Goal: Task Accomplishment & Management: Complete application form

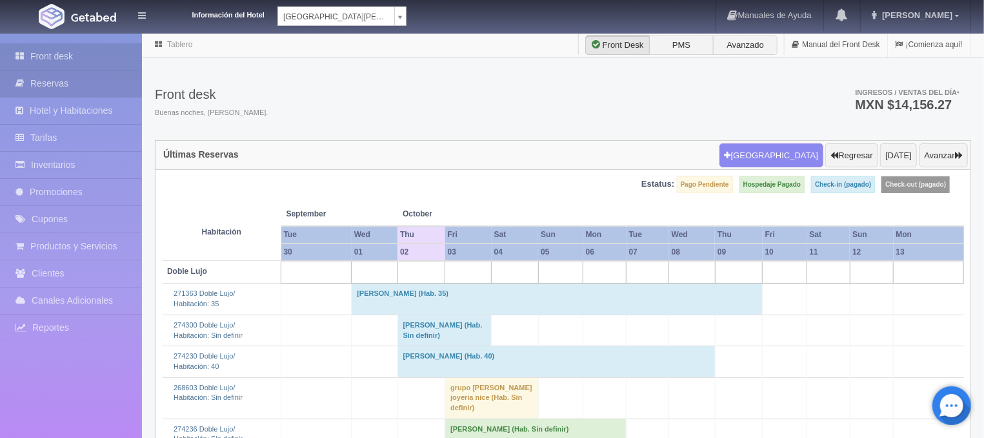
click at [61, 76] on link "Reservas" at bounding box center [71, 83] width 142 height 26
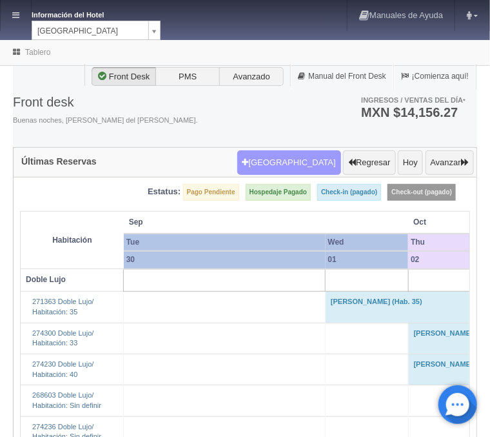
click at [277, 159] on button "Nueva Reserva" at bounding box center [289, 162] width 104 height 25
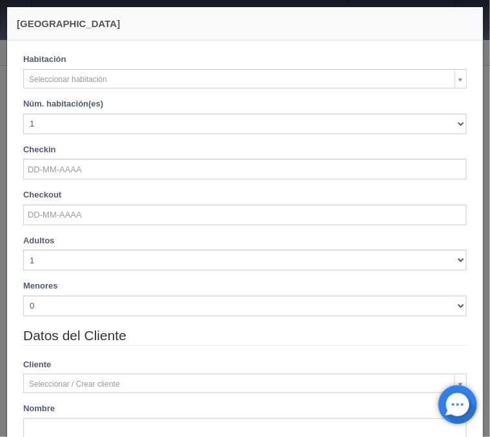
checkbox input "false"
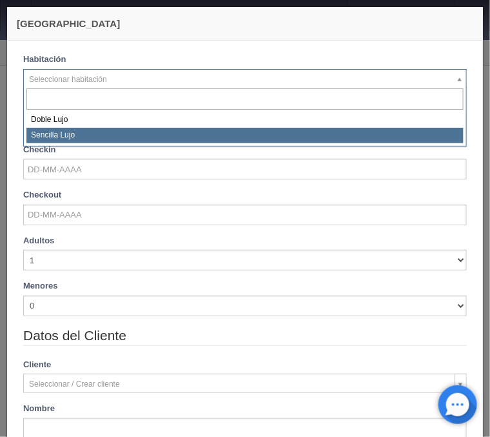
select select "576"
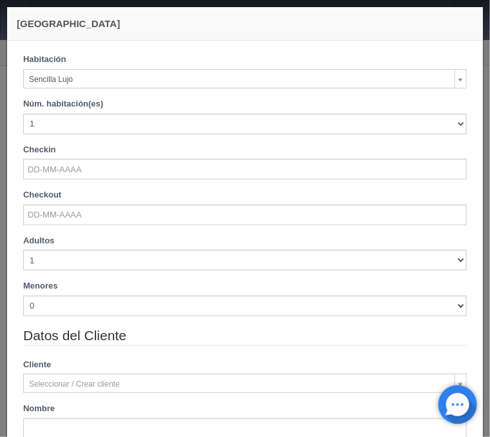
checkbox input "false"
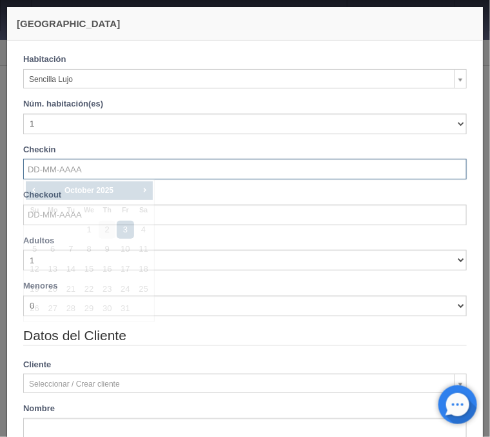
click at [69, 168] on input "text" at bounding box center [245, 169] width 444 height 21
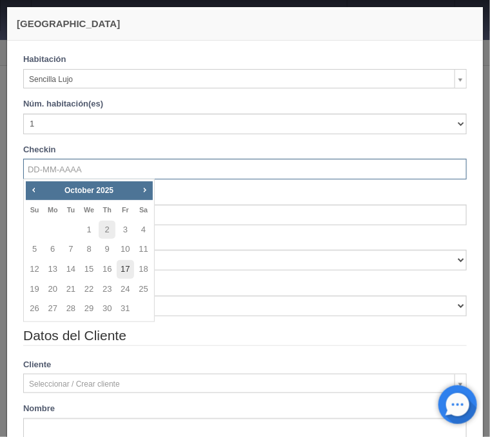
click at [126, 271] on link "17" at bounding box center [125, 269] width 17 height 19
type input "[DATE]"
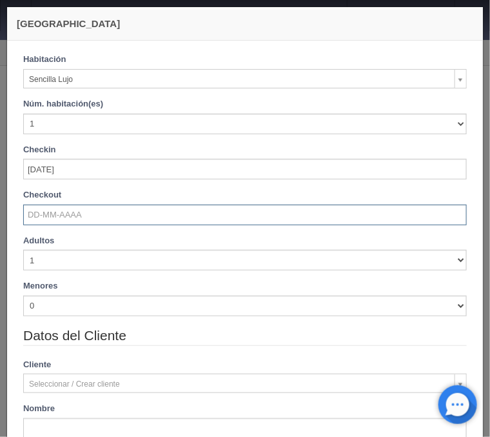
click at [70, 216] on input "text" at bounding box center [245, 215] width 444 height 21
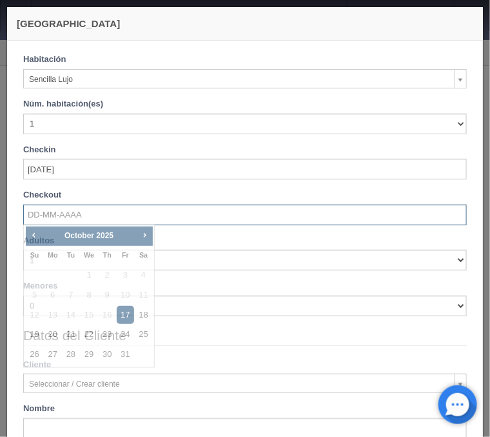
checkbox input "false"
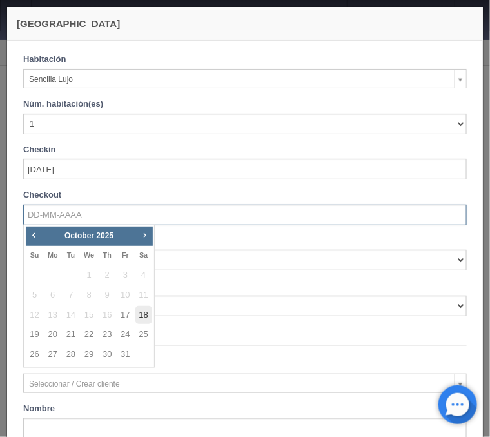
click at [145, 312] on link "18" at bounding box center [144, 315] width 17 height 19
type input "18-10-2025"
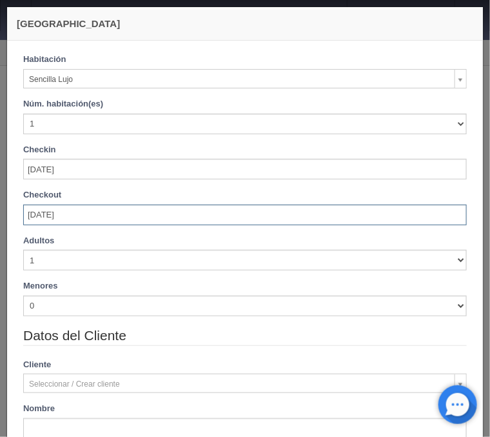
scroll to position [52, 0]
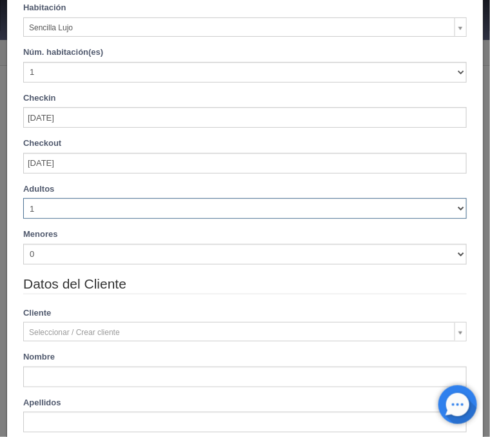
checkbox input "false"
select select "2"
click option "2" at bounding box center [0, 0] width 0 height 0
type input "1150.00"
checkbox input "false"
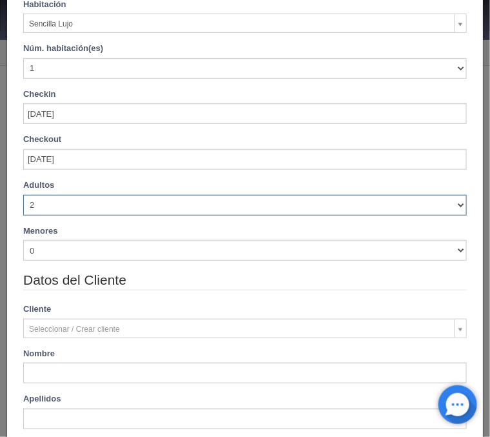
checkbox input "false"
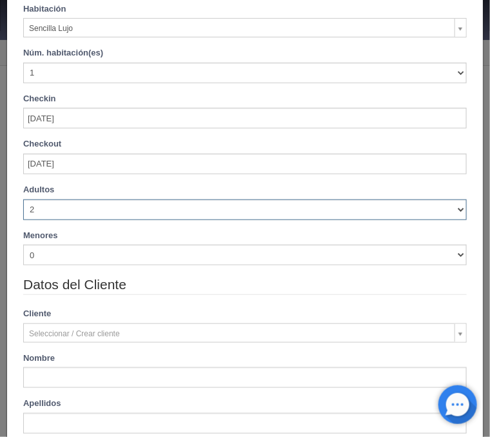
type input "1150.00"
checkbox input "false"
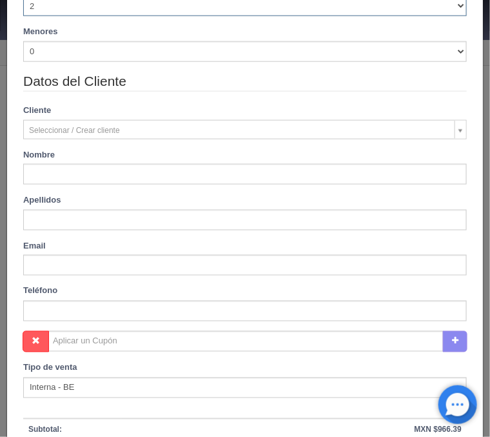
scroll to position [301, 0]
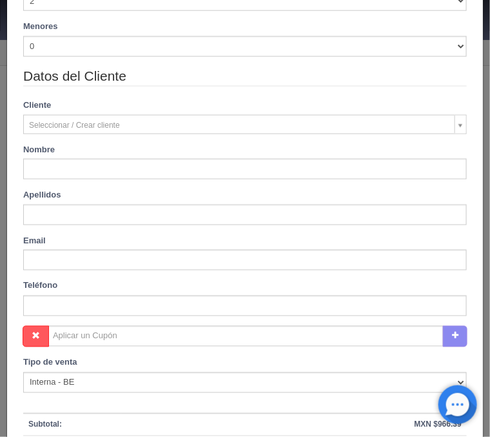
type input "Andrea"
type input "Alvarez"
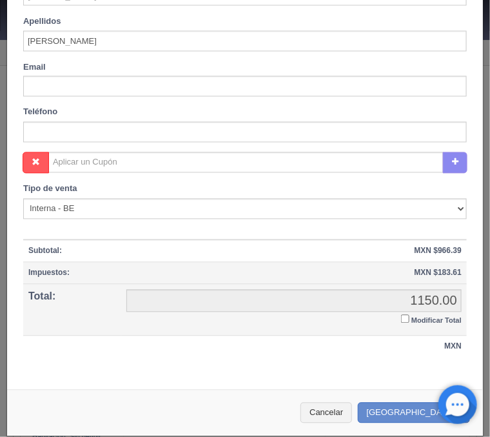
scroll to position [480, 0]
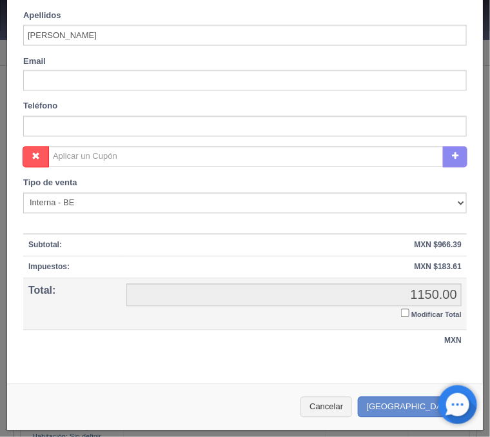
click at [405, 310] on input "Modificar Total" at bounding box center [405, 313] width 8 height 8
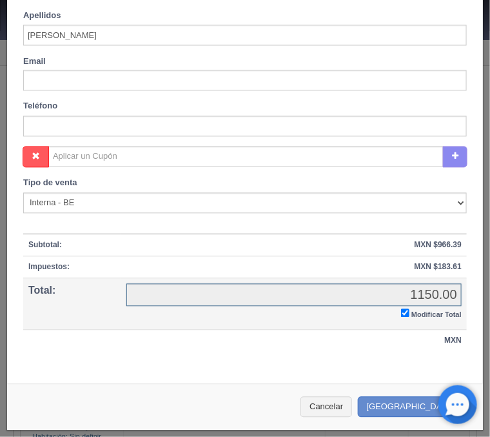
checkbox input "true"
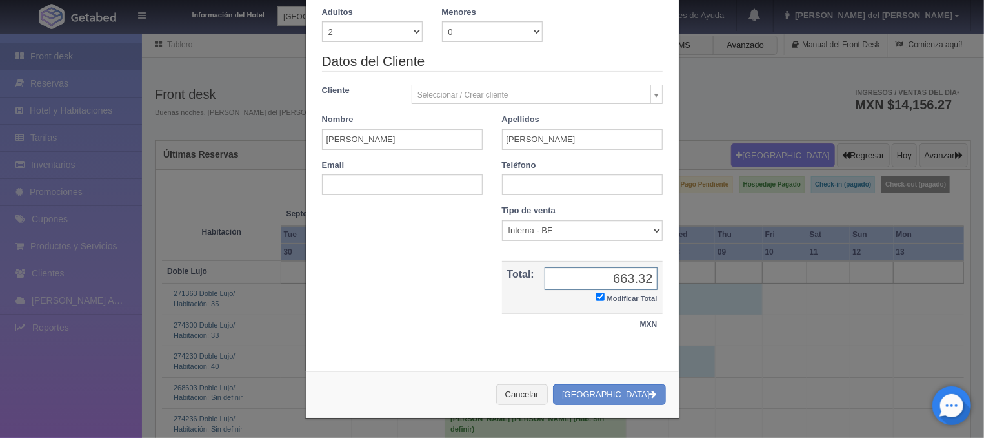
scroll to position [190, 0]
drag, startPoint x: 575, startPoint y: 15, endPoint x: 574, endPoint y: 50, distance: 34.9
click at [490, 50] on div "Adultos 1 2 3 4 5 6 7 8 9 10 Menores 0 1 2 3 4 5 6 7 8 9 10 Edad menores 0 1 2 …" at bounding box center [492, 31] width 360 height 46
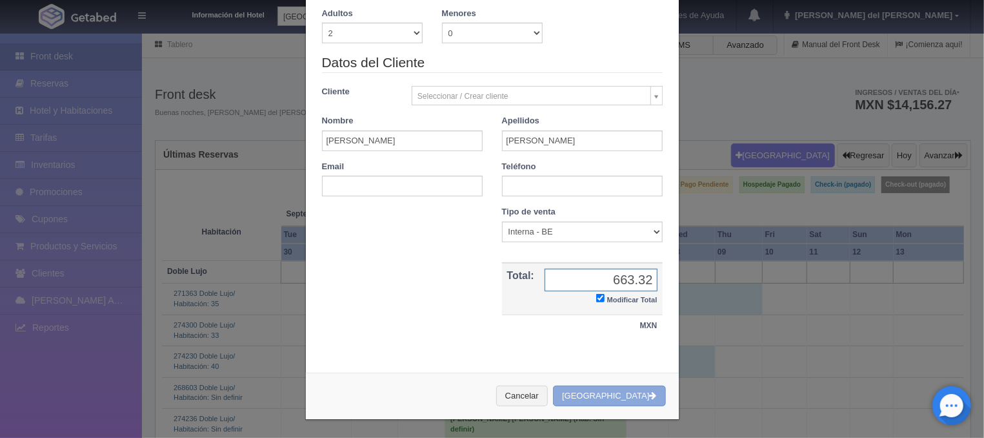
type input "663.32"
click at [490, 390] on button "Crear Reserva" at bounding box center [609, 395] width 112 height 21
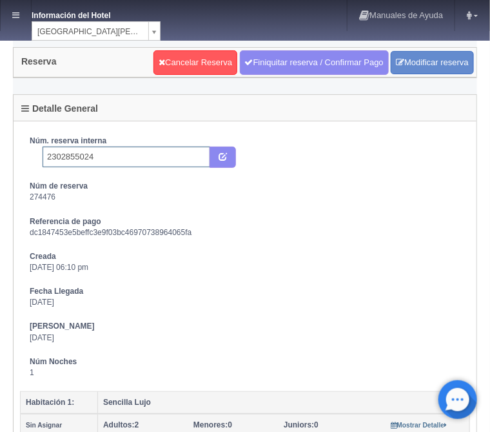
click at [116, 159] on input "2302855024" at bounding box center [127, 156] width 168 height 21
type input "2302855024 Expedia"
click at [221, 149] on button "submit" at bounding box center [223, 157] width 26 height 22
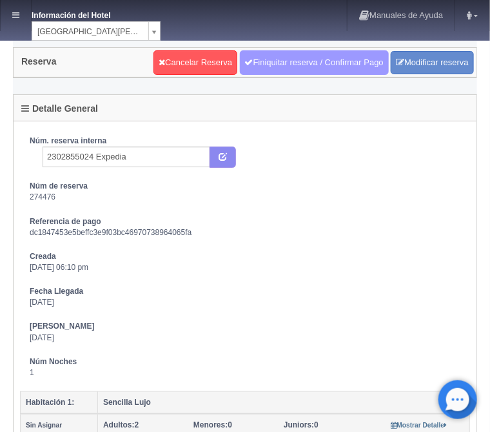
click at [301, 61] on link "Finiquitar reserva / Confirmar Pago" at bounding box center [314, 62] width 149 height 25
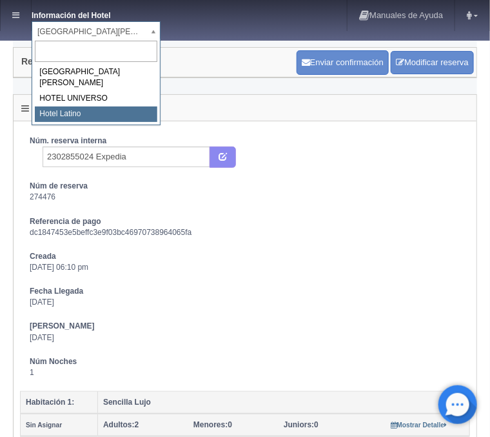
select select "625"
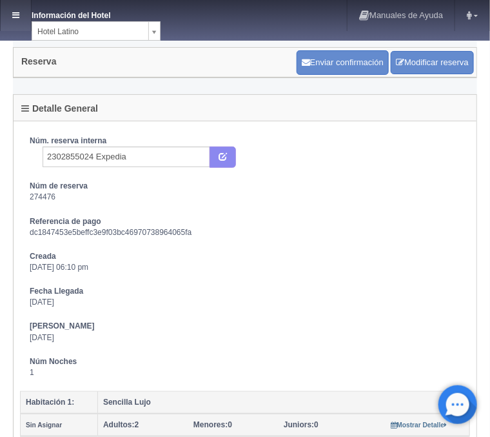
click at [19, 17] on icon at bounding box center [15, 15] width 7 height 8
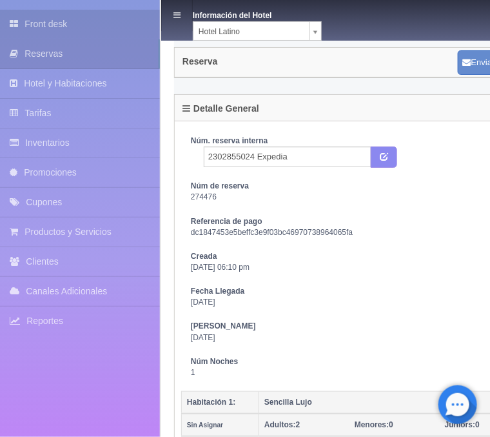
click at [50, 26] on link "Front desk" at bounding box center [80, 24] width 160 height 29
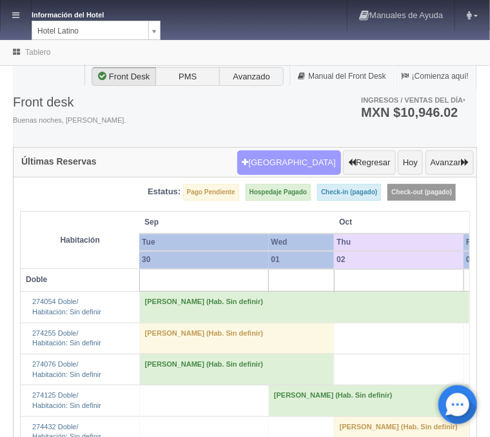
click at [316, 155] on button "[GEOGRAPHIC_DATA]" at bounding box center [289, 162] width 104 height 25
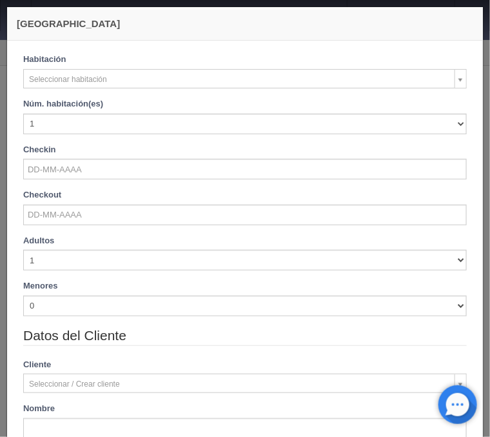
checkbox input "false"
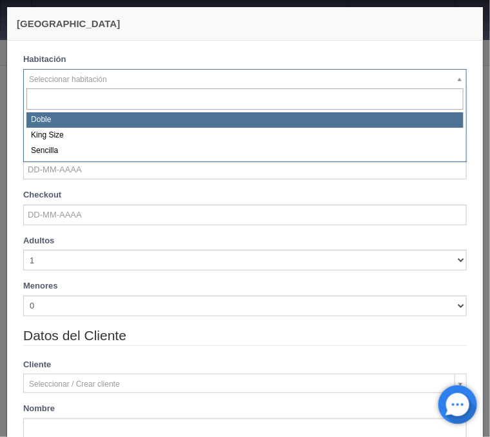
select select "2159"
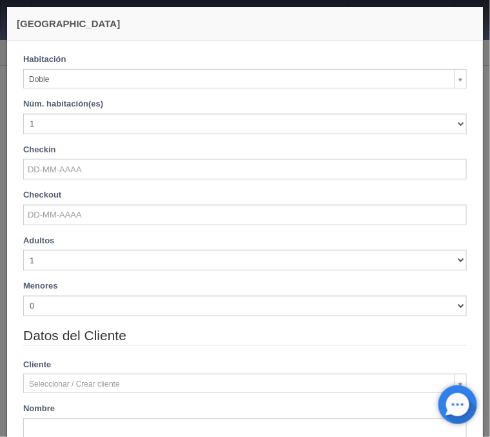
checkbox input "false"
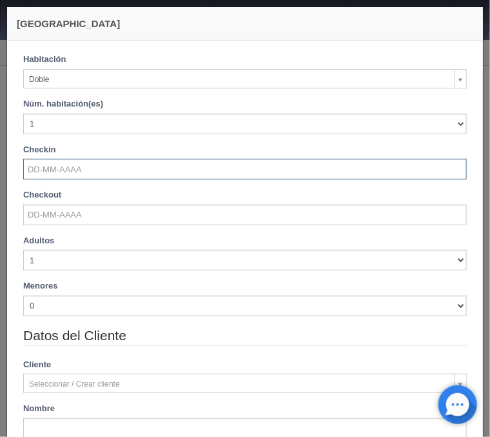
click at [60, 166] on input "text" at bounding box center [245, 169] width 444 height 21
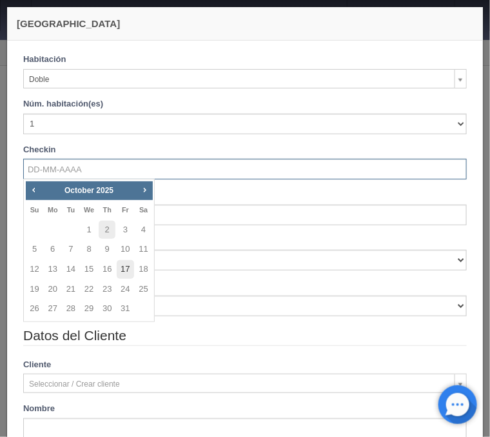
click at [130, 271] on link "17" at bounding box center [125, 269] width 17 height 19
type input "17-10-2025"
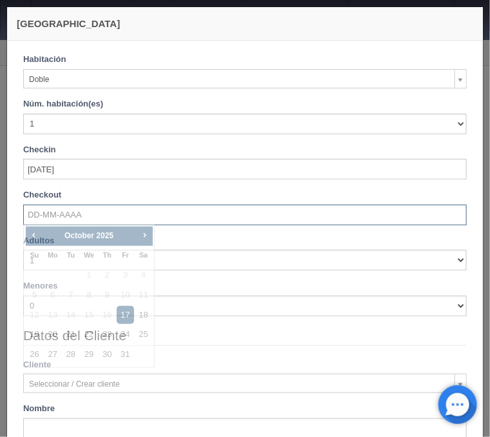
click at [55, 212] on input "text" at bounding box center [245, 215] width 444 height 21
click at [96, 159] on div "Checkin 17-10-2025" at bounding box center [245, 162] width 444 height 36
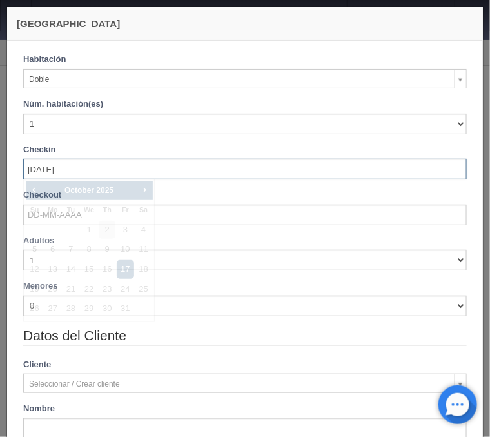
click at [96, 165] on input "17-10-2025" at bounding box center [245, 169] width 444 height 21
checkbox input "false"
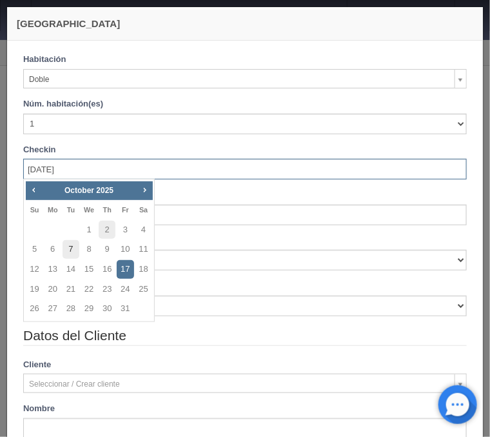
click at [68, 248] on link "7" at bounding box center [71, 249] width 17 height 19
type input "[DATE]"
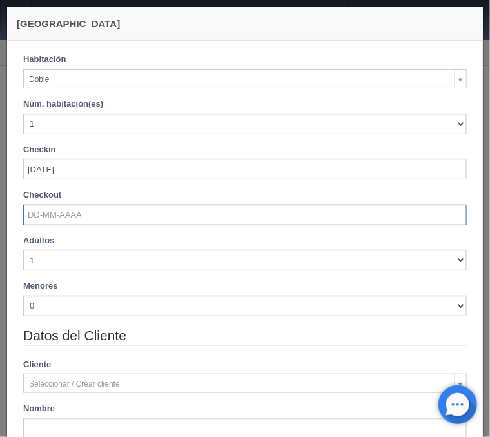
click at [70, 217] on input "text" at bounding box center [245, 215] width 444 height 21
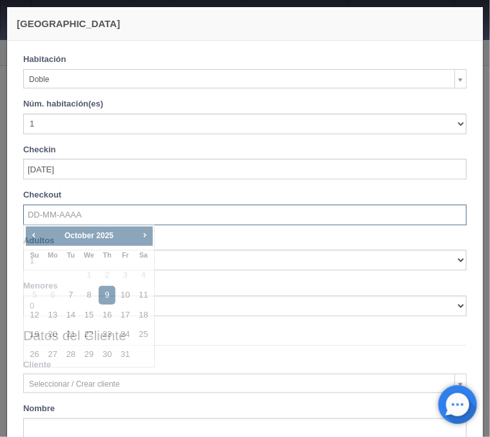
checkbox input "false"
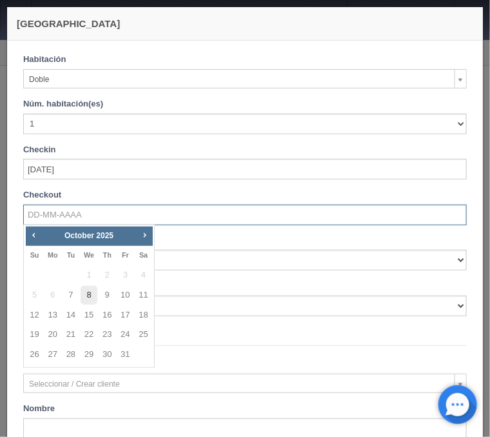
click at [90, 295] on link "8" at bounding box center [89, 295] width 17 height 19
type input "[DATE]"
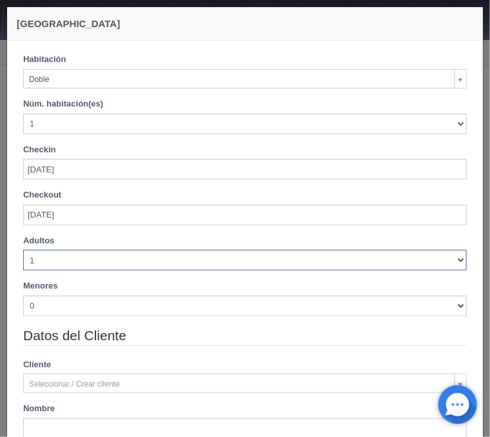
click at [23, 250] on select "1 2 3 4 5 6 7 8 9 10" at bounding box center [245, 260] width 444 height 21
checkbox input "false"
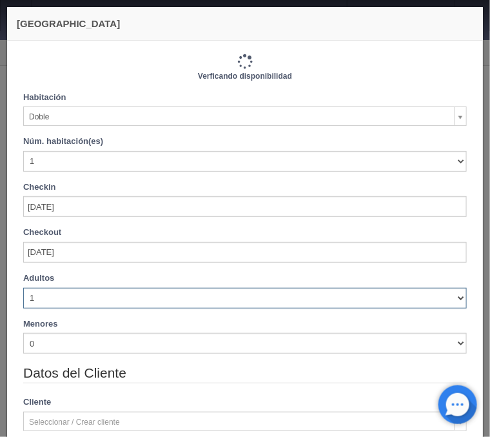
type input "770.00"
checkbox input "false"
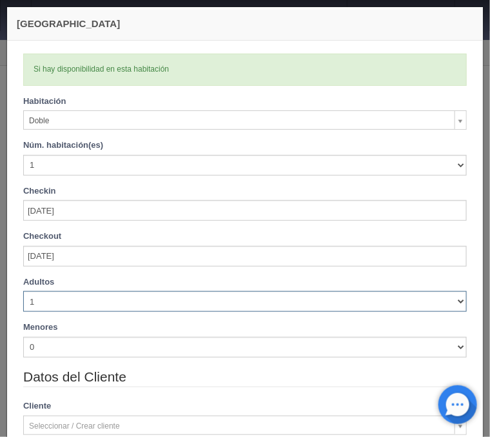
select select "4"
click option "4" at bounding box center [0, 0] width 0 height 0
checkbox input "false"
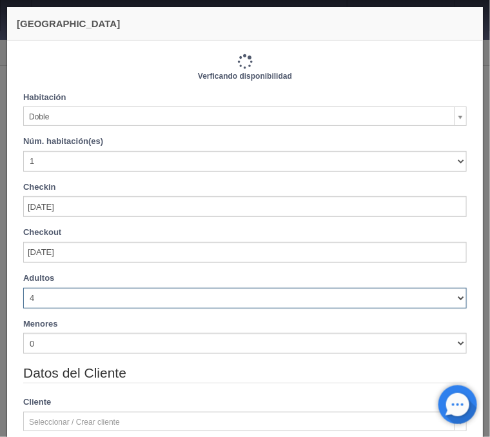
type input "870.00"
checkbox input "false"
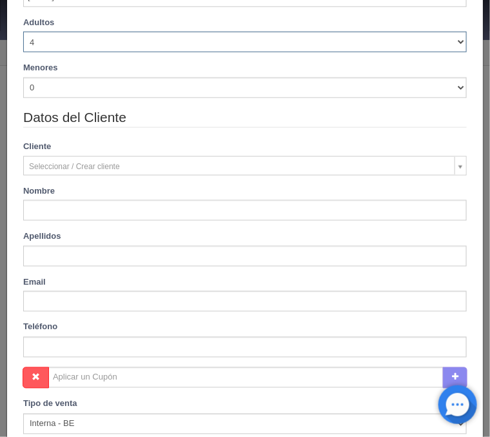
scroll to position [311, 0]
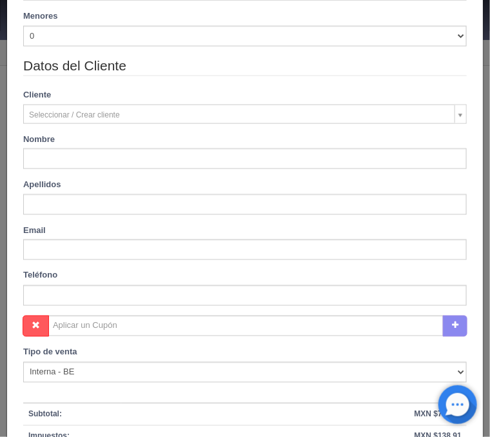
type input "Alejandra Isabel"
type input "Ibarra Martinez"
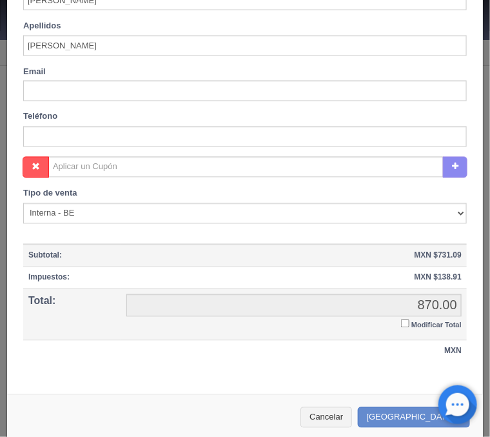
scroll to position [480, 0]
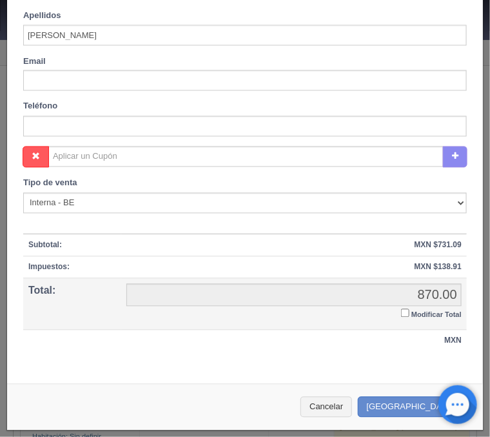
click at [403, 314] on input "Modificar Total" at bounding box center [405, 313] width 8 height 8
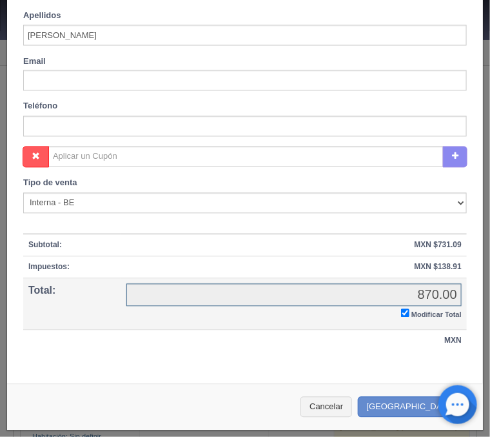
checkbox input "true"
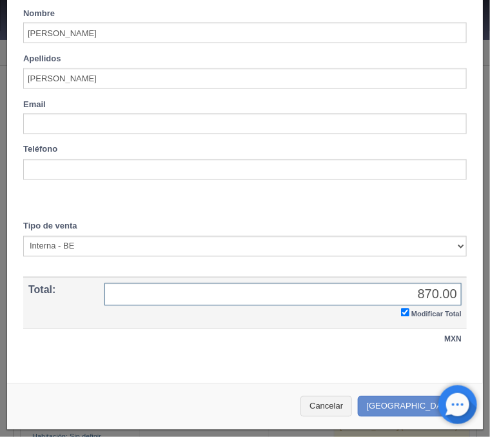
scroll to position [436, 0]
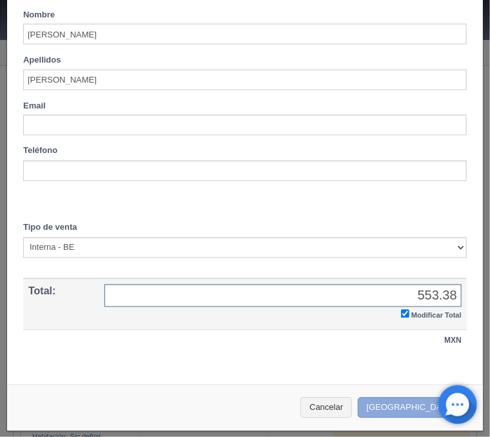
type input "553.38"
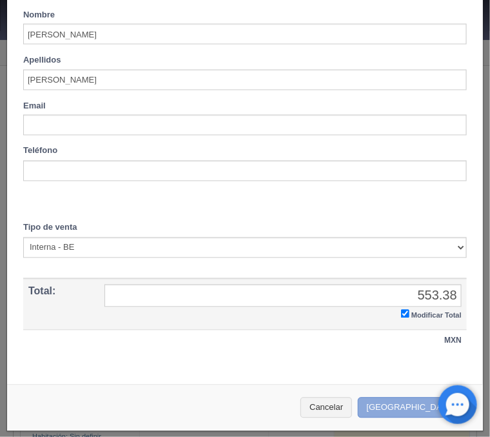
click at [394, 406] on button "[GEOGRAPHIC_DATA]" at bounding box center [414, 408] width 112 height 21
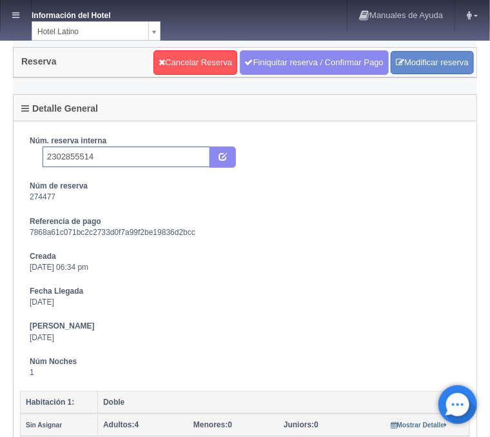
click at [116, 158] on input "2302855514" at bounding box center [127, 156] width 168 height 21
type input "2302855514 Expedia"
click at [226, 156] on icon "submit" at bounding box center [223, 156] width 8 height 8
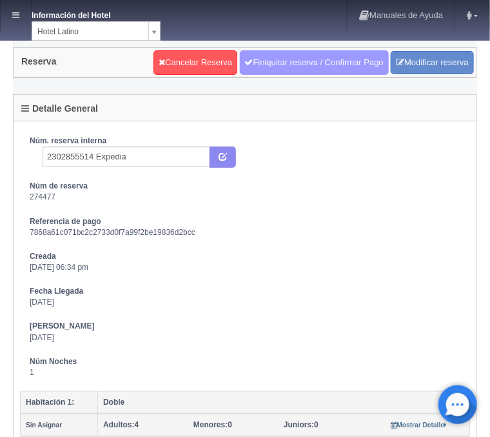
click at [271, 66] on link "Finiquitar reserva / Confirmar Pago" at bounding box center [314, 62] width 149 height 25
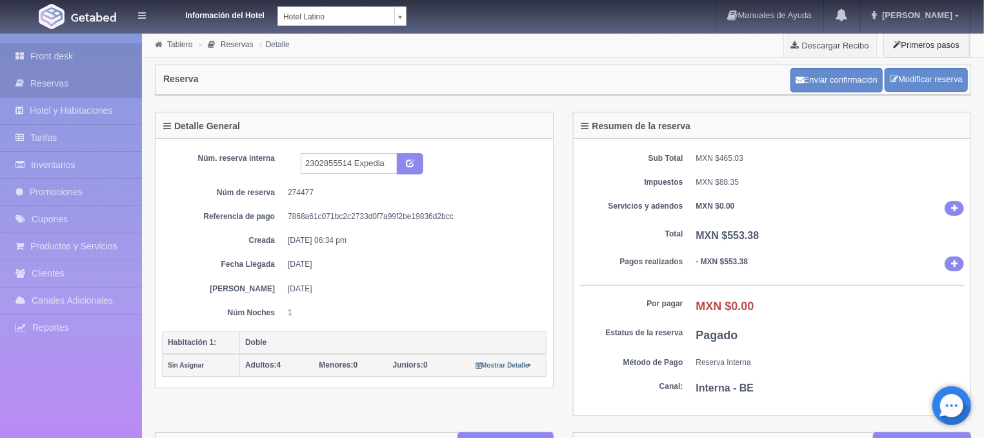
click at [68, 53] on link "Front desk" at bounding box center [71, 56] width 142 height 26
